Goal: Find specific page/section: Find specific page/section

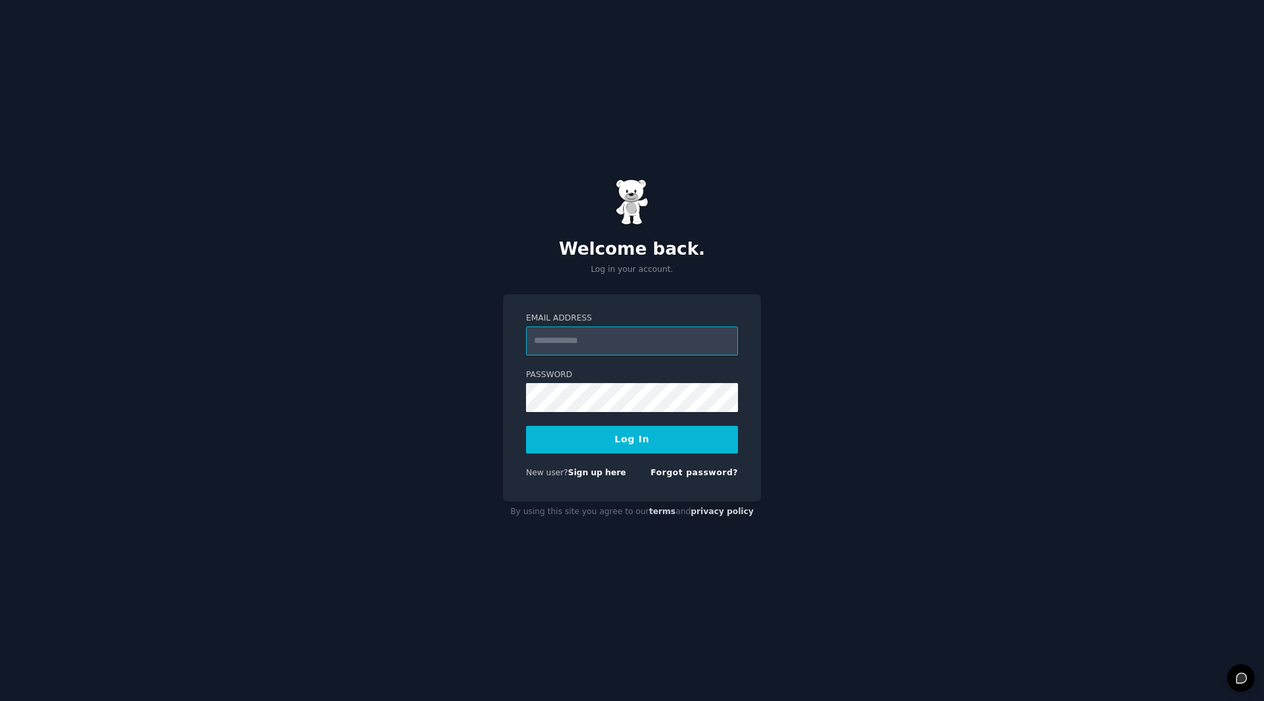
type input "**********"
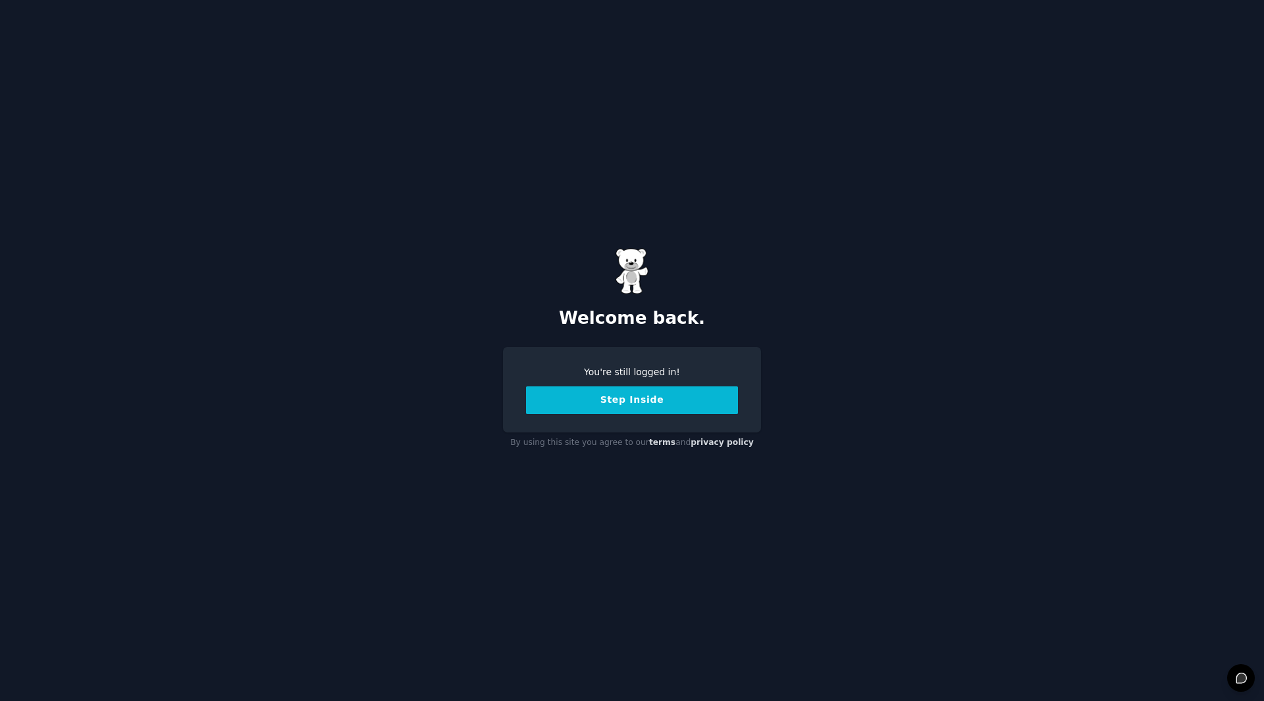
click at [602, 406] on button "Step Inside" at bounding box center [632, 401] width 212 height 28
